Goal: Navigation & Orientation: Find specific page/section

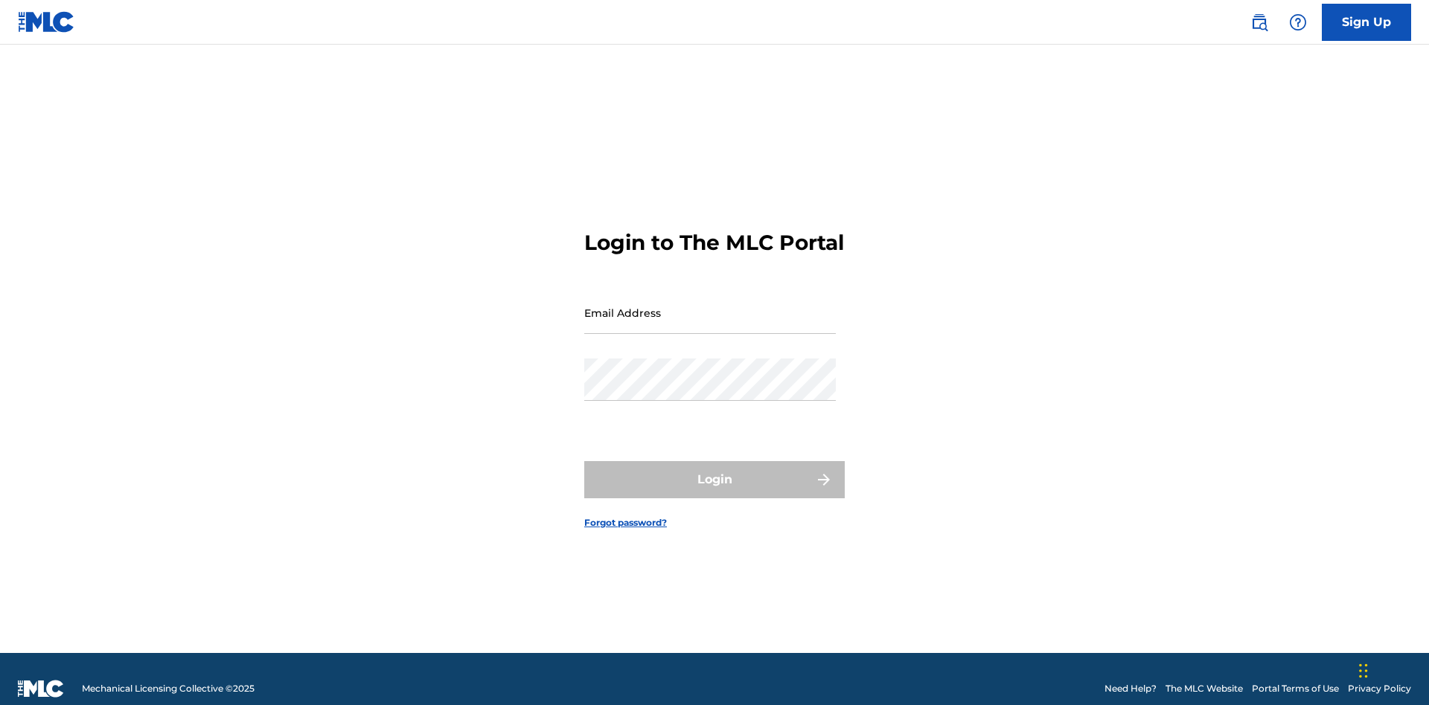
scroll to position [19, 0]
click at [710, 306] on input "Email Address" at bounding box center [709, 313] width 251 height 42
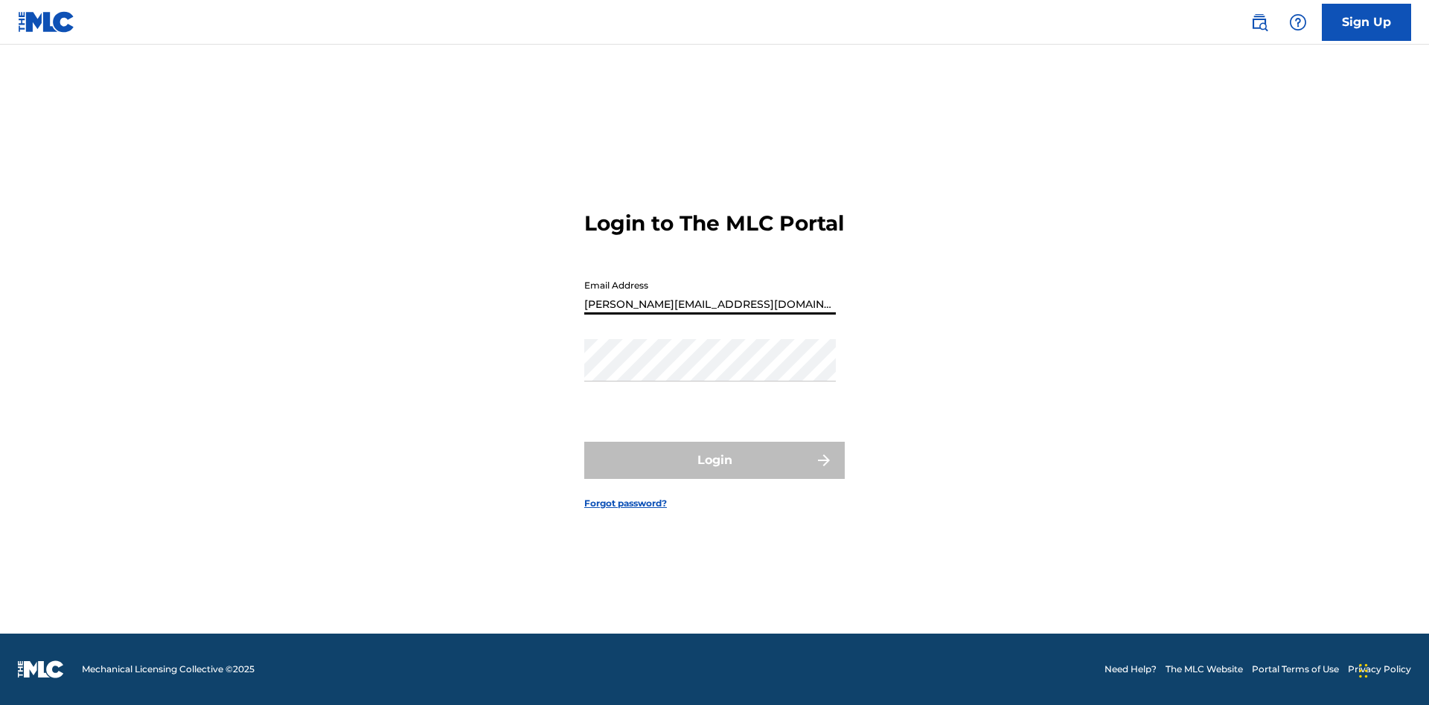
type input "[PERSON_NAME][EMAIL_ADDRESS][DOMAIN_NAME]"
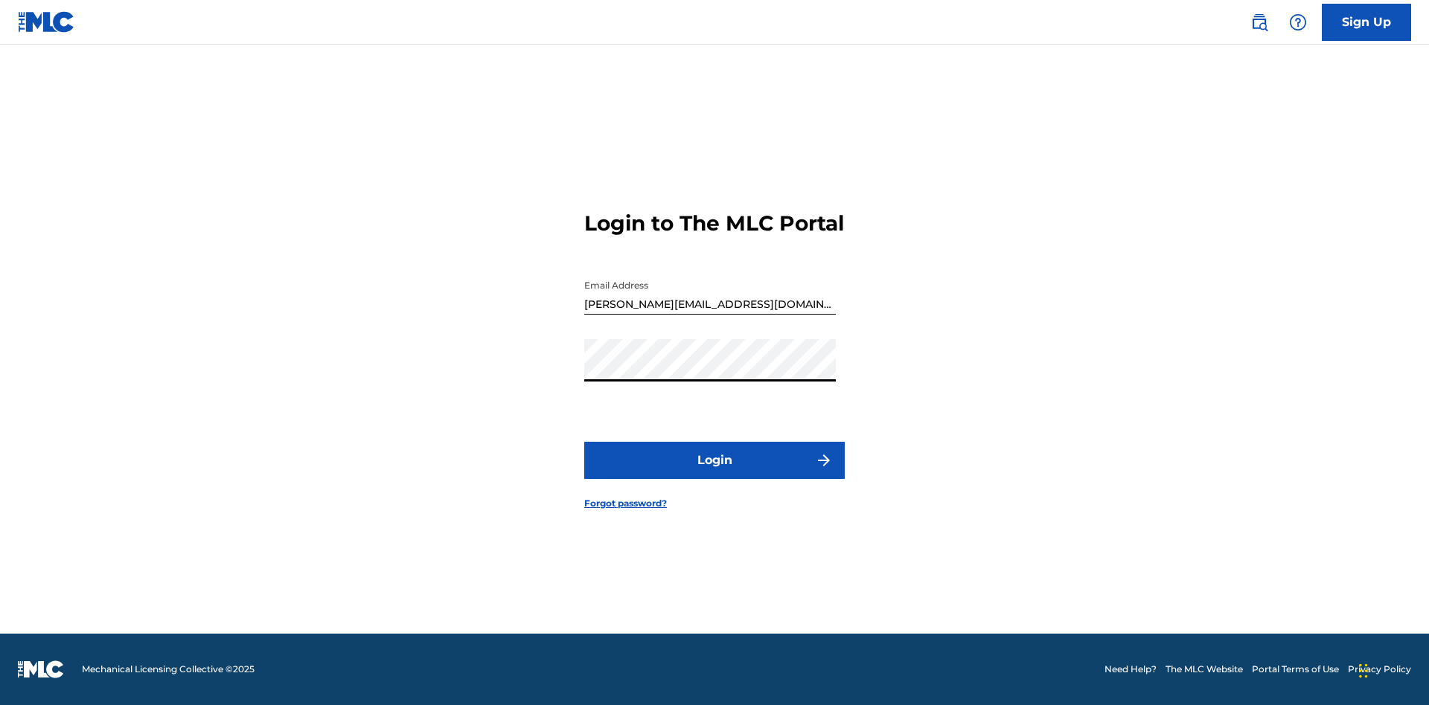
click at [714, 473] on button "Login" at bounding box center [714, 460] width 260 height 37
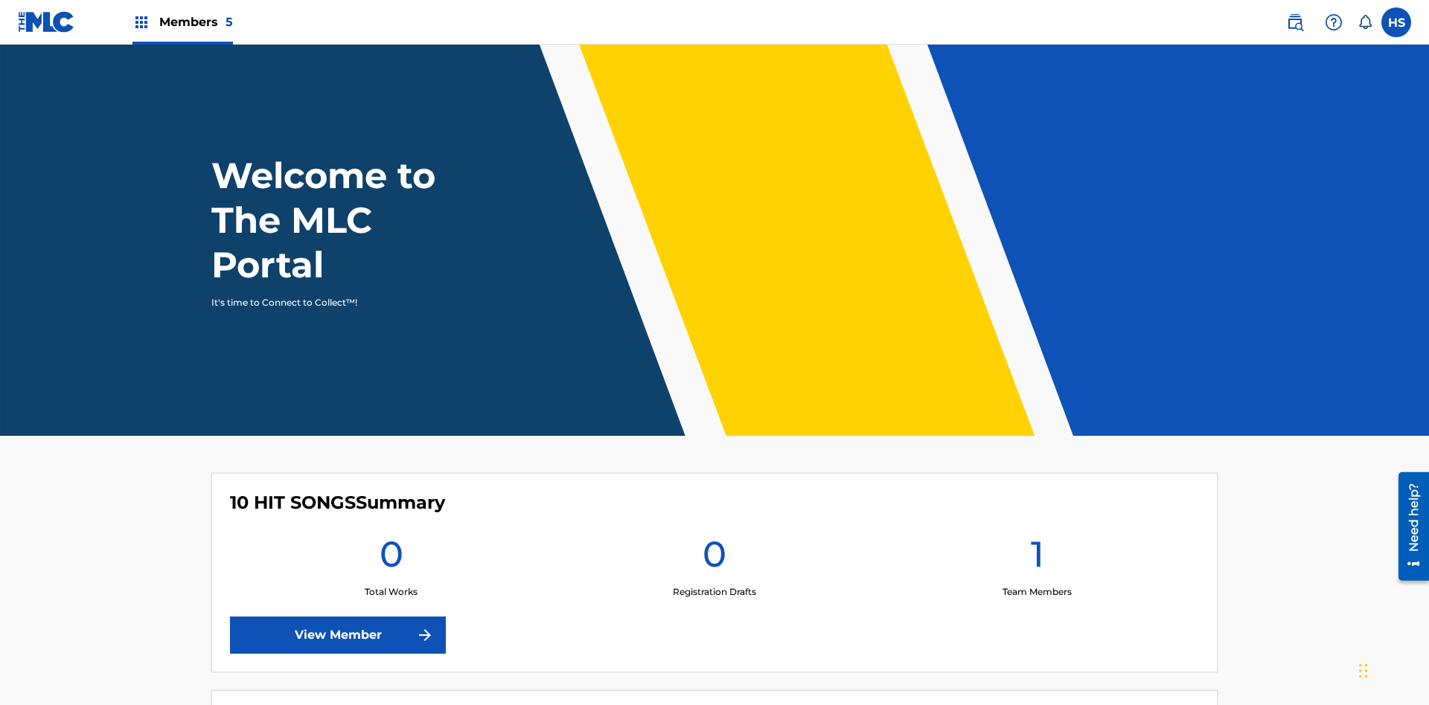
scroll to position [64, 0]
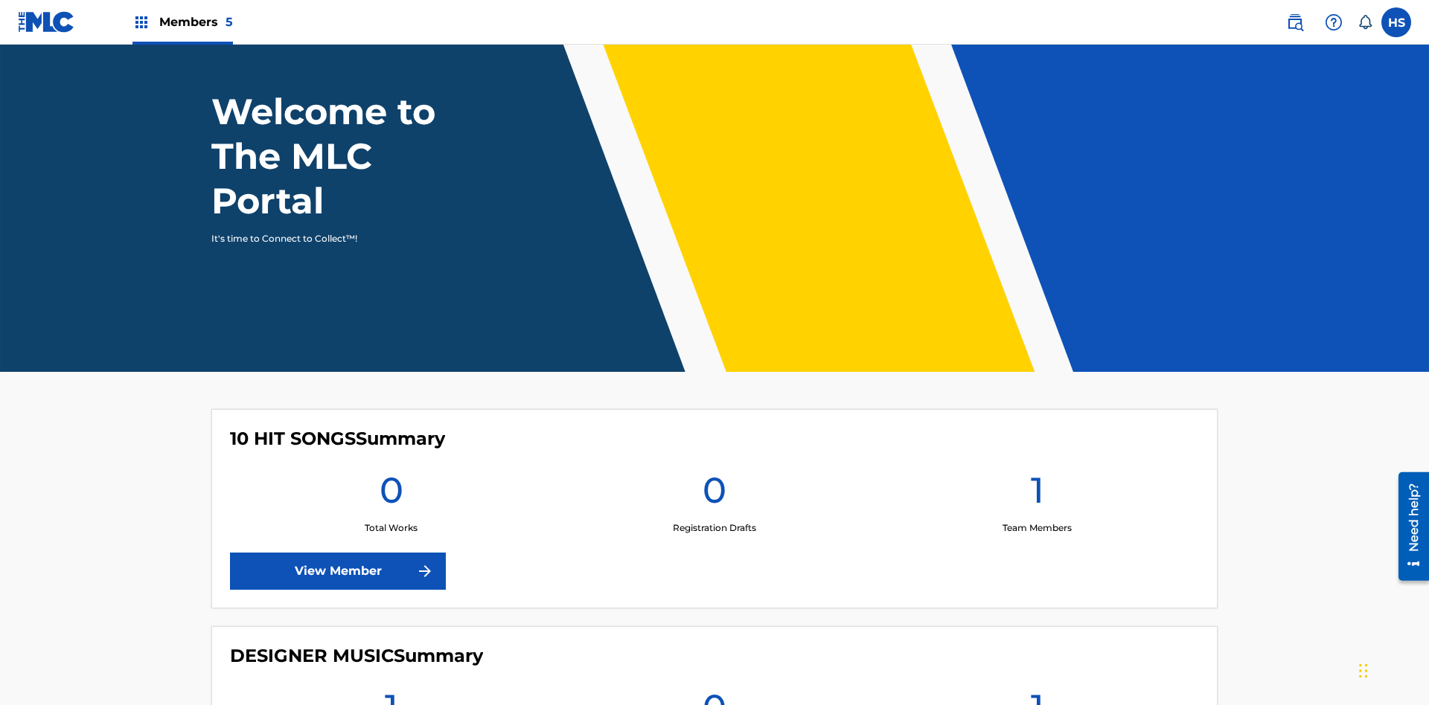
click at [182, 22] on span "Members 5" at bounding box center [196, 21] width 74 height 17
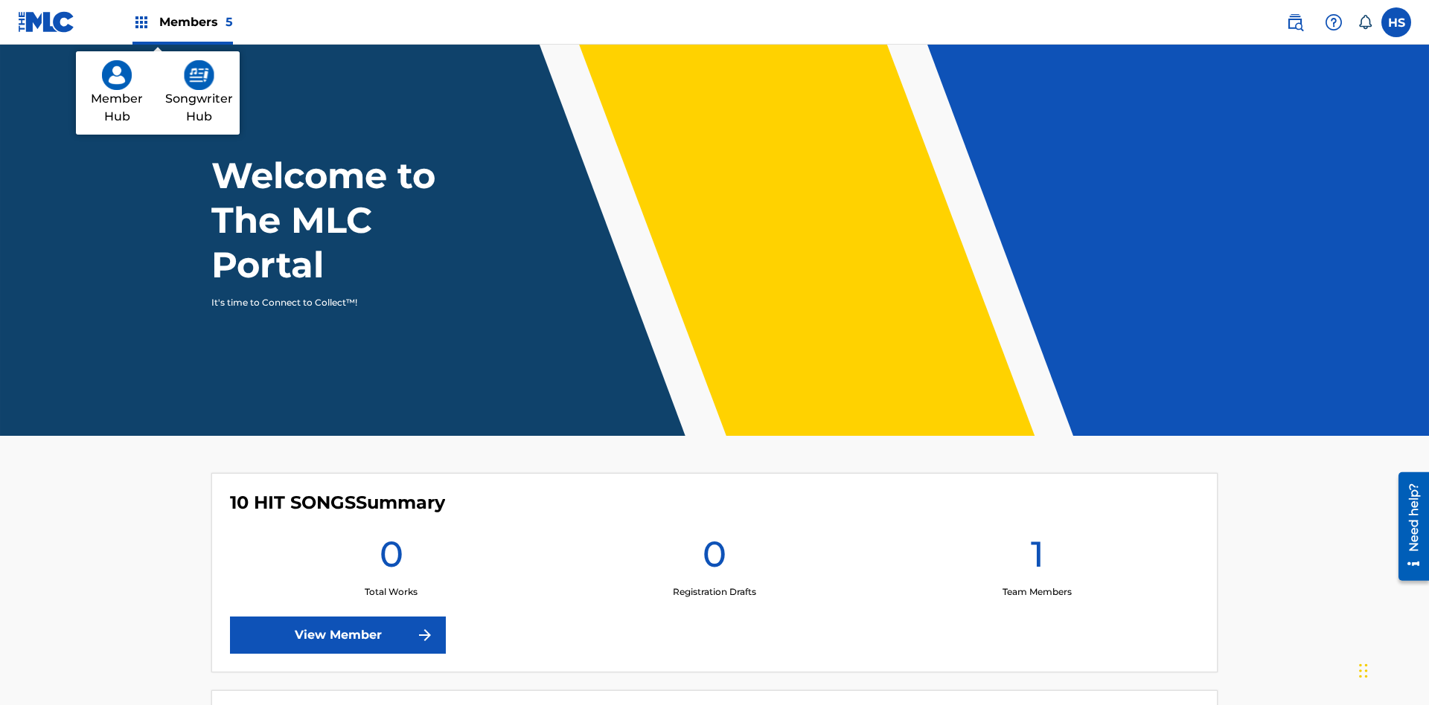
click at [199, 75] on img at bounding box center [199, 75] width 31 height 30
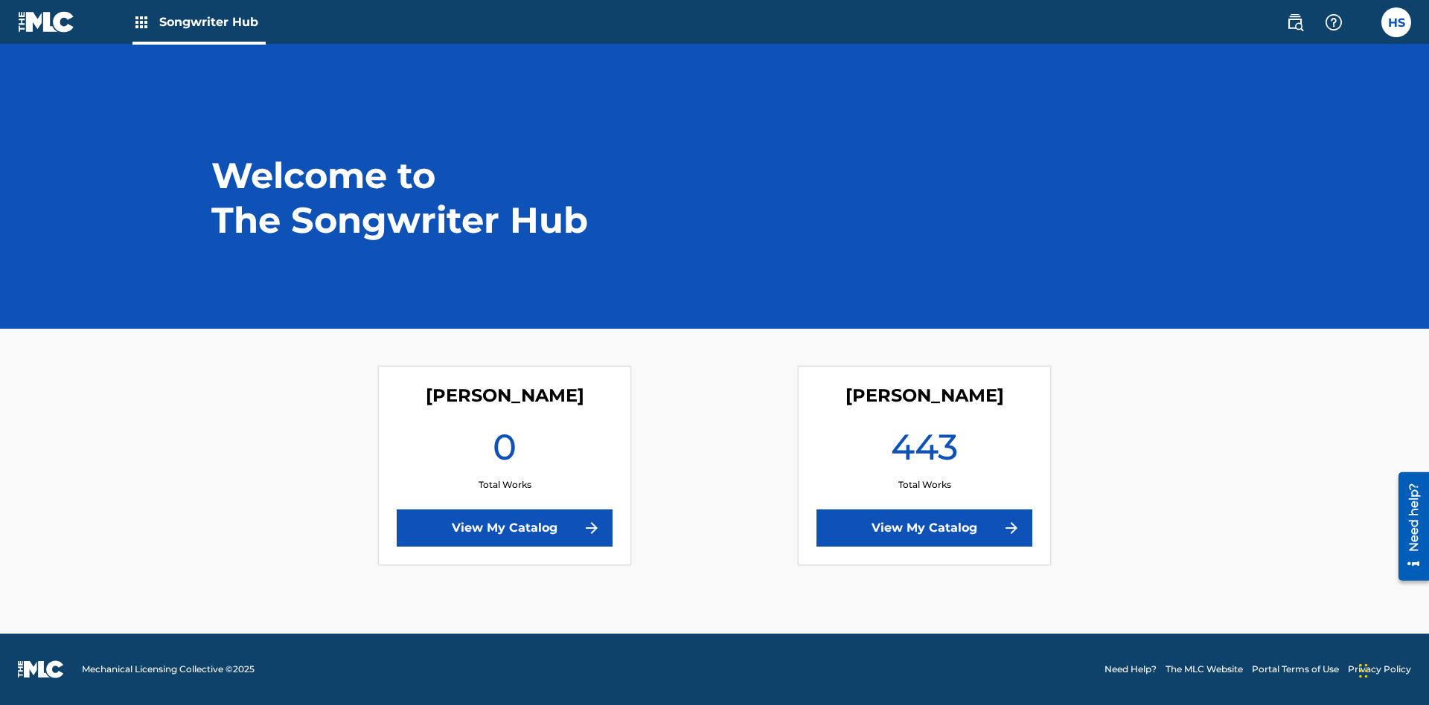
click at [924, 528] on link "View My Catalog" at bounding box center [924, 528] width 216 height 37
